Goal: Check status: Check status

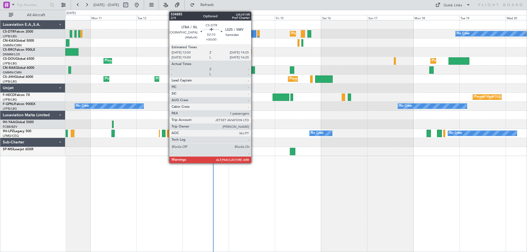
click at [254, 34] on div at bounding box center [253, 33] width 5 height 7
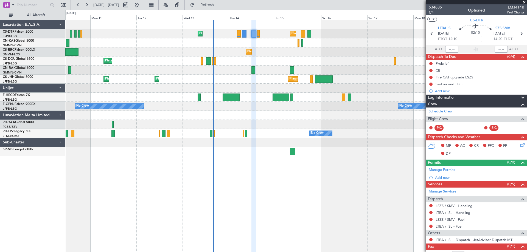
click at [524, 1] on span at bounding box center [523, 2] width 5 height 5
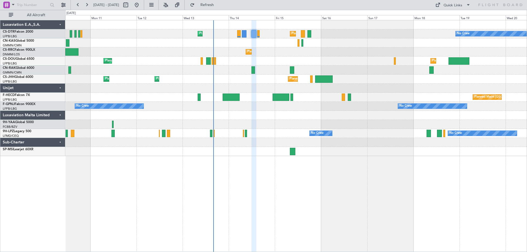
type input "0"
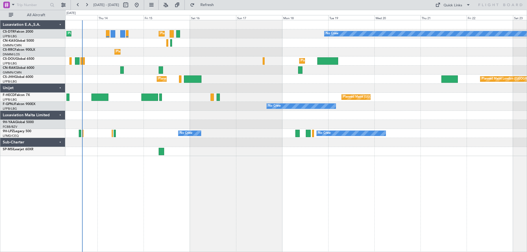
click at [339, 80] on div "Planned Maint [GEOGRAPHIC_DATA] ([GEOGRAPHIC_DATA]) Planned Maint [GEOGRAPHIC_D…" at bounding box center [295, 79] width 461 height 9
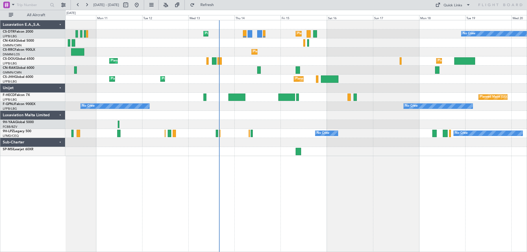
click at [402, 94] on div "Planned Maint [GEOGRAPHIC_DATA] ([GEOGRAPHIC_DATA]) No Crew Planned Maint Sofia…" at bounding box center [295, 88] width 461 height 136
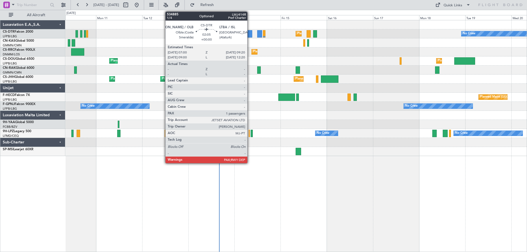
click at [250, 36] on div at bounding box center [250, 33] width 5 height 7
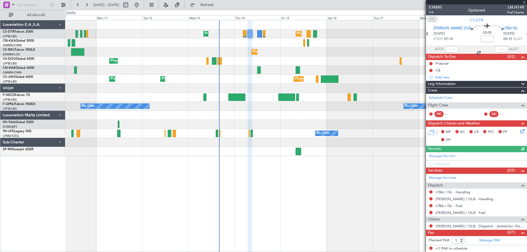
click at [526, 1] on div at bounding box center [476, 2] width 101 height 4
click at [525, 2] on span at bounding box center [523, 2] width 5 height 5
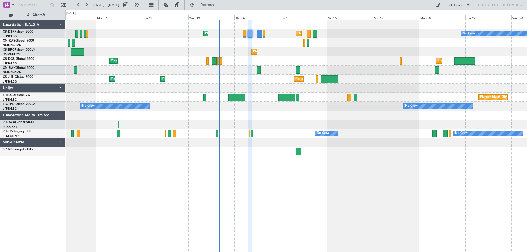
type input "0"
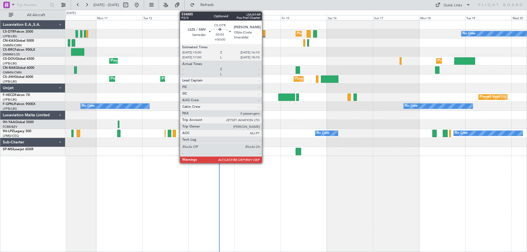
click at [264, 34] on div at bounding box center [264, 33] width 2 height 7
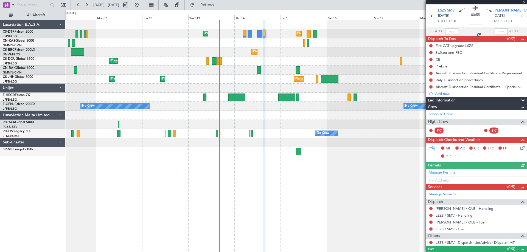
scroll to position [27, 0]
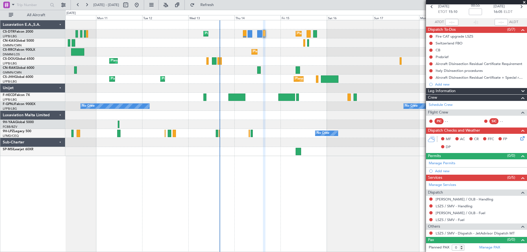
click at [524, 2] on span at bounding box center [523, 2] width 5 height 5
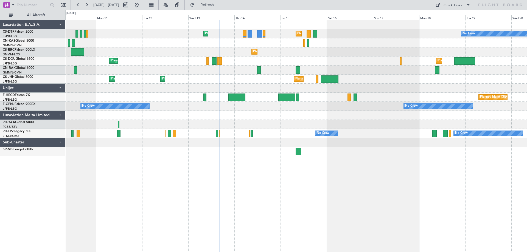
scroll to position [0, 0]
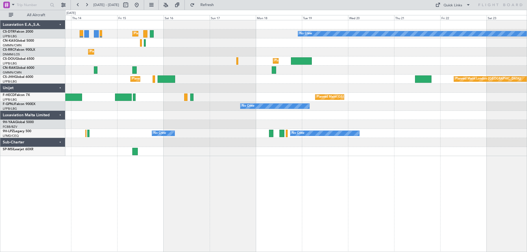
click at [232, 97] on div "Planned Maint [GEOGRAPHIC_DATA] ([GEOGRAPHIC_DATA]) No Crew Planned Maint Sofia…" at bounding box center [295, 88] width 461 height 136
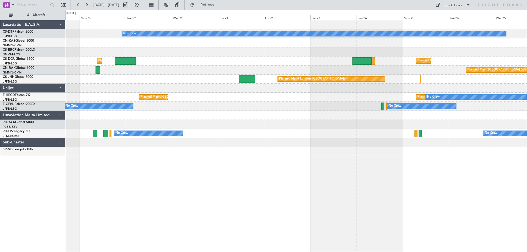
click at [205, 104] on div "No Crew Planned Maint [GEOGRAPHIC_DATA] ([GEOGRAPHIC_DATA]) Planned Maint [GEOG…" at bounding box center [295, 88] width 461 height 136
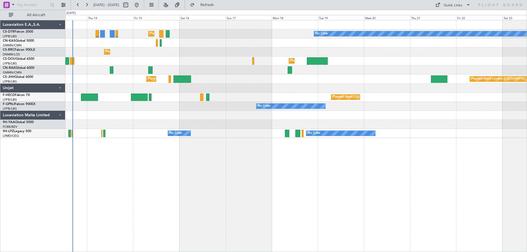
click at [431, 61] on div "No Crew Planned Maint [GEOGRAPHIC_DATA] ([GEOGRAPHIC_DATA]) Planned Maint Sofia…" at bounding box center [295, 79] width 461 height 118
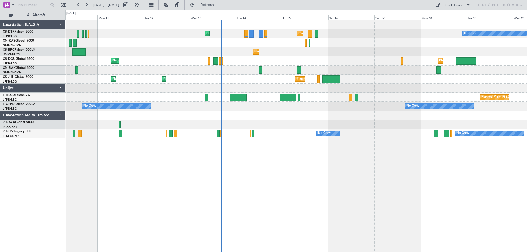
click at [365, 62] on div "No Crew Planned Maint [GEOGRAPHIC_DATA] ([GEOGRAPHIC_DATA]) Planned Maint Sofia…" at bounding box center [295, 79] width 461 height 118
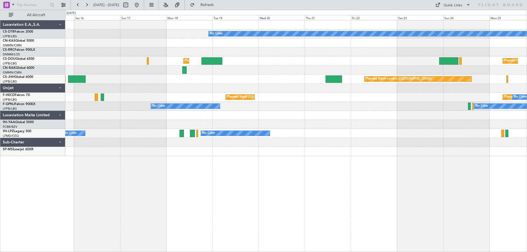
click at [227, 87] on div "No Crew Planned Maint Sofia Planned Maint [GEOGRAPHIC_DATA] ([GEOGRAPHIC_DATA])…" at bounding box center [295, 88] width 461 height 136
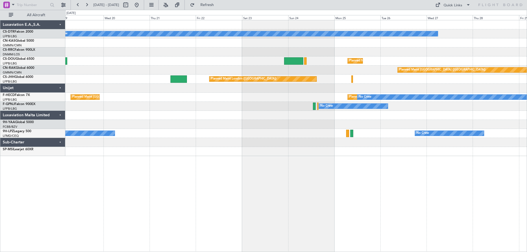
click at [167, 94] on div "No Crew Planned Maint [GEOGRAPHIC_DATA] ([GEOGRAPHIC_DATA]) Planned Maint [GEOG…" at bounding box center [295, 88] width 461 height 136
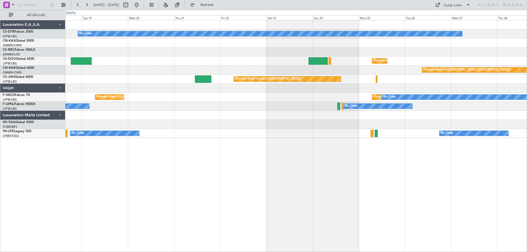
click at [310, 131] on div "No Crew Planned Maint [GEOGRAPHIC_DATA] ([GEOGRAPHIC_DATA]) Planned Maint [GEOG…" at bounding box center [295, 79] width 461 height 118
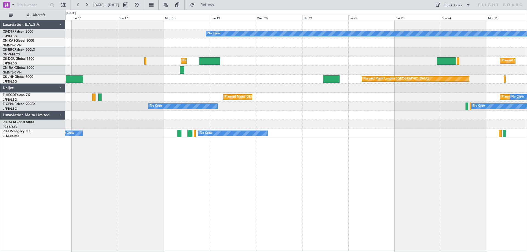
click at [401, 120] on div "No Crew Planned Maint [GEOGRAPHIC_DATA] ([GEOGRAPHIC_DATA]) Planned Maint Sofia…" at bounding box center [295, 79] width 461 height 118
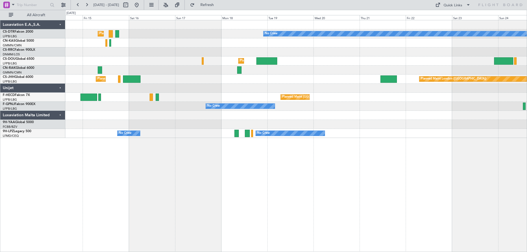
click at [416, 125] on div "No Crew Planned Maint [GEOGRAPHIC_DATA] ([GEOGRAPHIC_DATA]) Planned Maint Sofia…" at bounding box center [295, 79] width 461 height 118
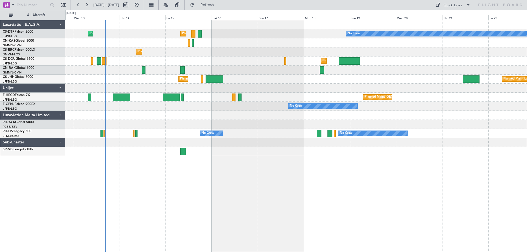
click at [355, 92] on div at bounding box center [295, 88] width 461 height 9
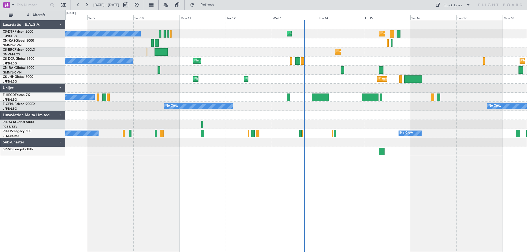
click at [403, 148] on div "Planned Maint [GEOGRAPHIC_DATA] ([GEOGRAPHIC_DATA]) Planned Maint Sofia No Crew…" at bounding box center [295, 88] width 461 height 136
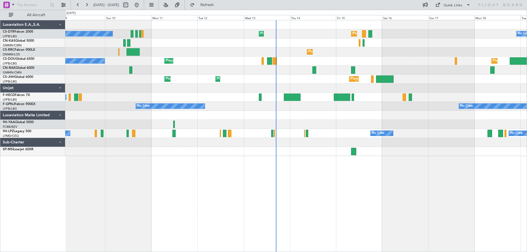
click at [284, 83] on div "Planned Maint [GEOGRAPHIC_DATA] ([GEOGRAPHIC_DATA]) Planned Maint [GEOGRAPHIC_D…" at bounding box center [295, 79] width 461 height 9
